Goal: Task Accomplishment & Management: Complete application form

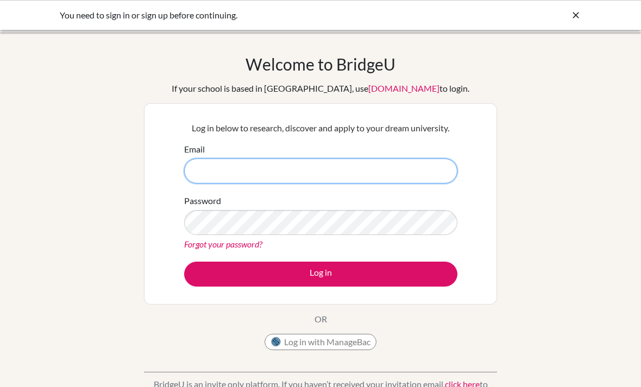
click at [433, 176] on input "Email" at bounding box center [320, 171] width 273 height 25
click at [447, 164] on input "Email" at bounding box center [320, 171] width 273 height 25
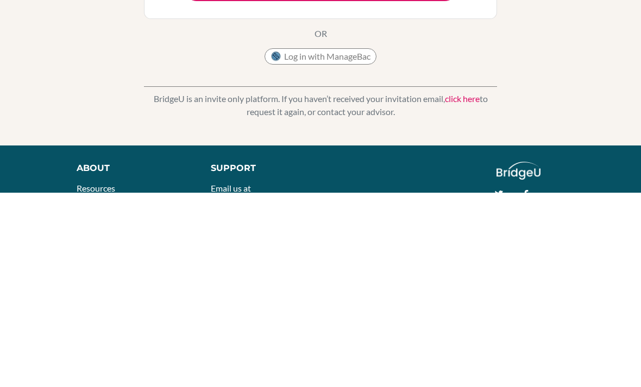
scroll to position [155, 0]
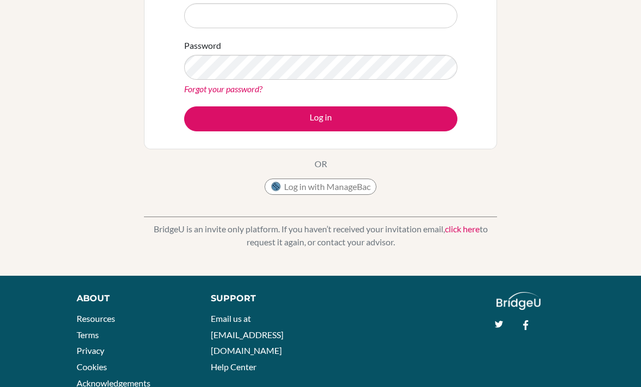
click at [460, 232] on link "click here" at bounding box center [462, 229] width 35 height 10
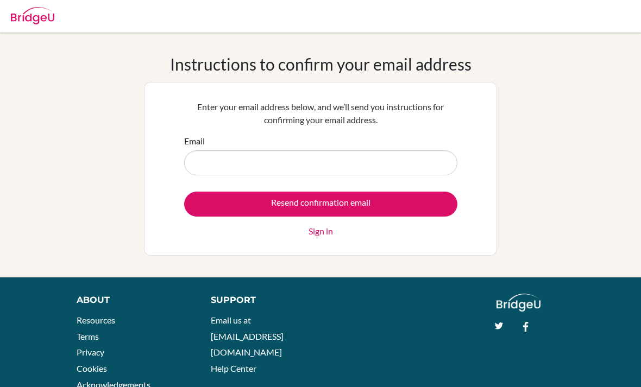
click at [324, 236] on link "Sign in" at bounding box center [321, 231] width 24 height 13
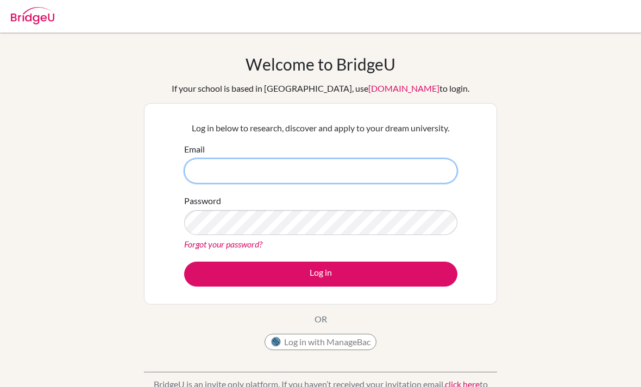
click at [437, 166] on input "Email" at bounding box center [320, 171] width 273 height 25
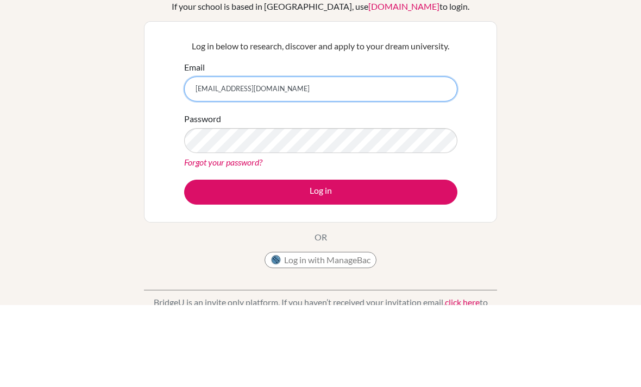
type input "ris230382@risstudents.com"
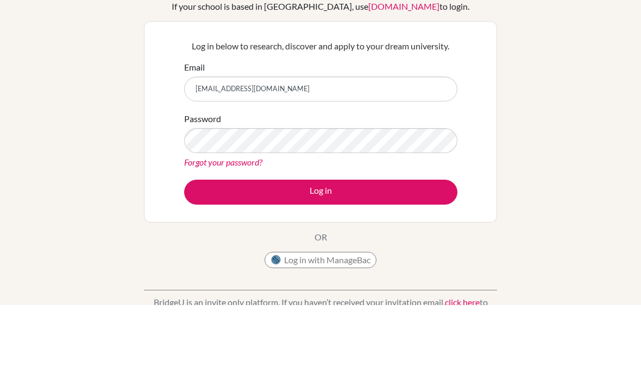
click at [388, 262] on button "Log in" at bounding box center [320, 274] width 273 height 25
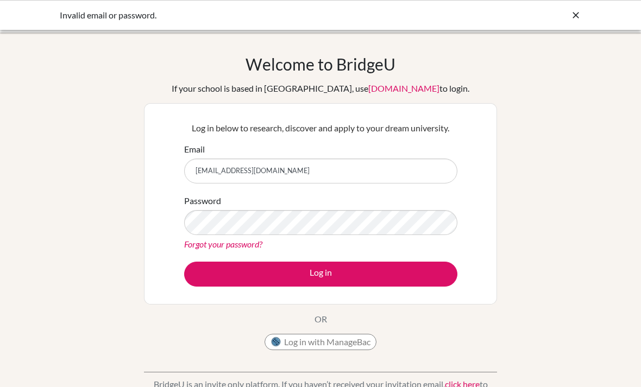
click at [437, 285] on button "Log in" at bounding box center [320, 274] width 273 height 25
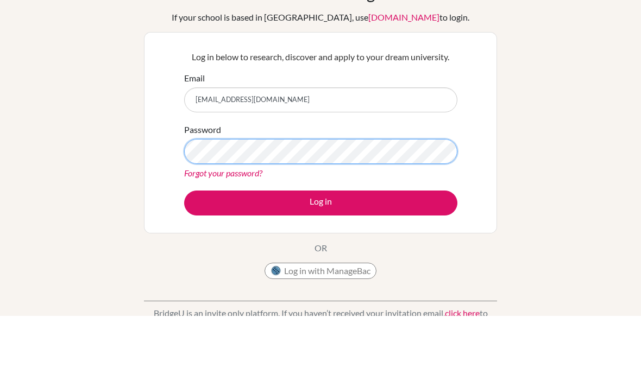
click at [320, 262] on button "Log in" at bounding box center [320, 274] width 273 height 25
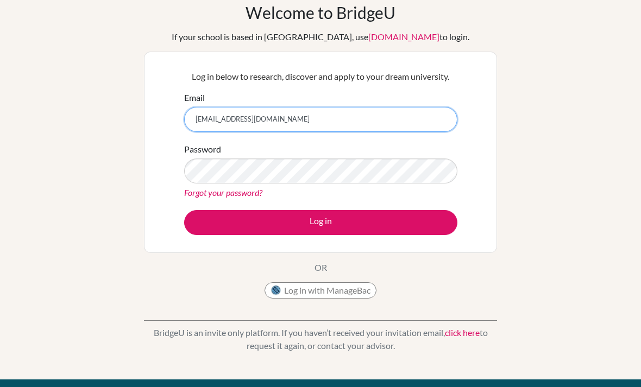
scroll to position [52, 0]
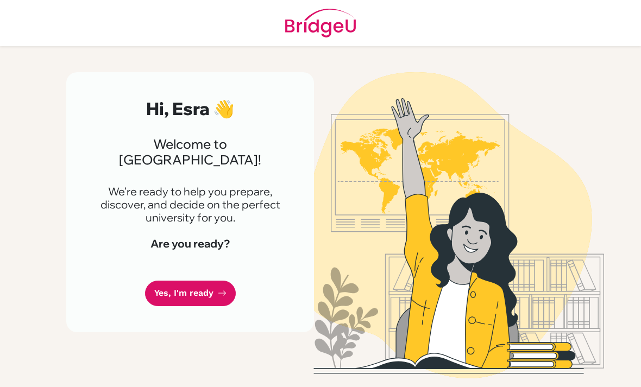
click at [173, 281] on link "Yes, I'm ready" at bounding box center [190, 294] width 91 height 26
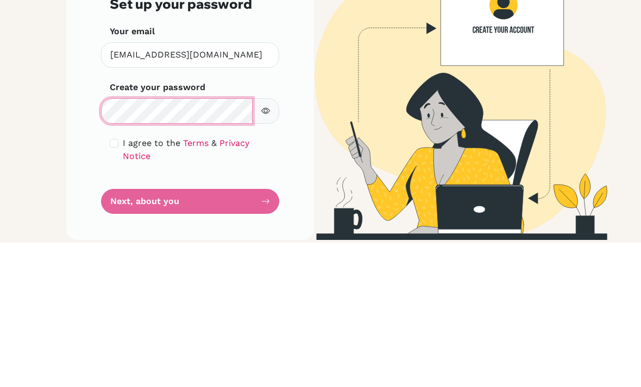
scroll to position [35, 0]
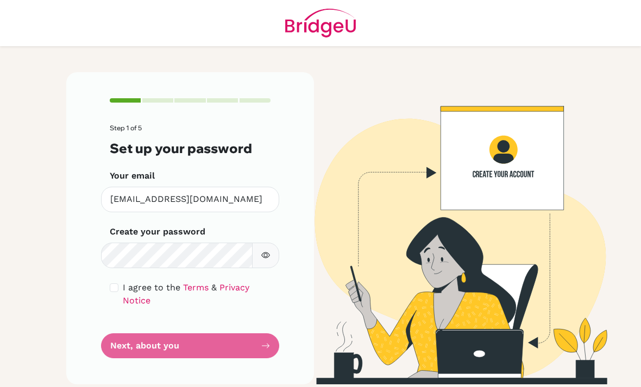
click at [115, 284] on input "checkbox" at bounding box center [114, 288] width 9 height 9
checkbox input "true"
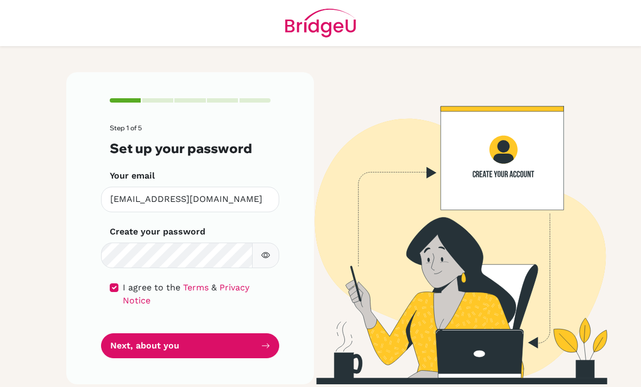
click at [254, 334] on button "Next, about you" at bounding box center [190, 347] width 178 height 26
